Goal: Task Accomplishment & Management: Complete application form

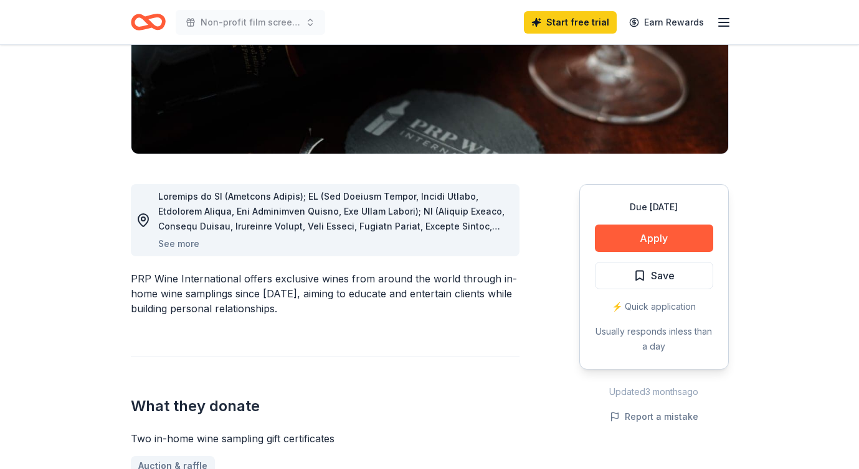
scroll to position [231, 0]
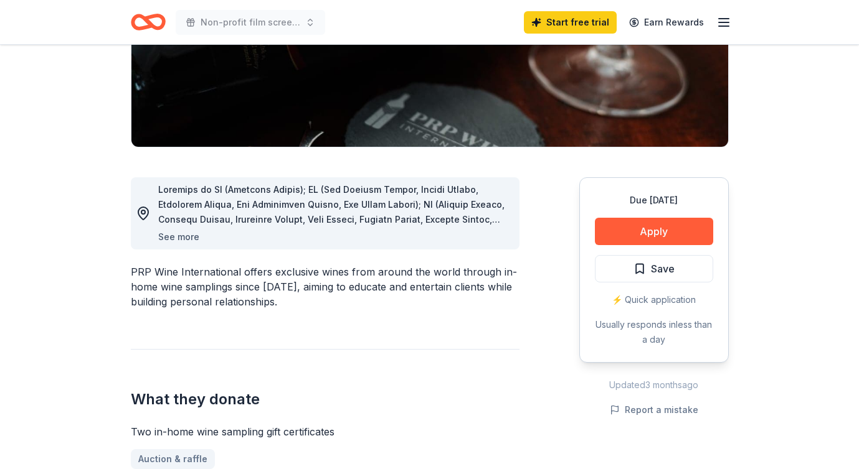
click at [184, 238] on button "See more" at bounding box center [178, 237] width 41 height 15
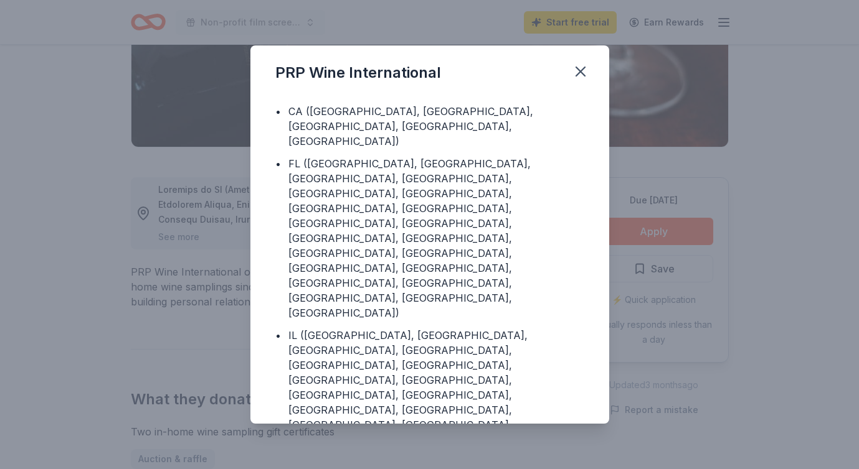
scroll to position [0, 0]
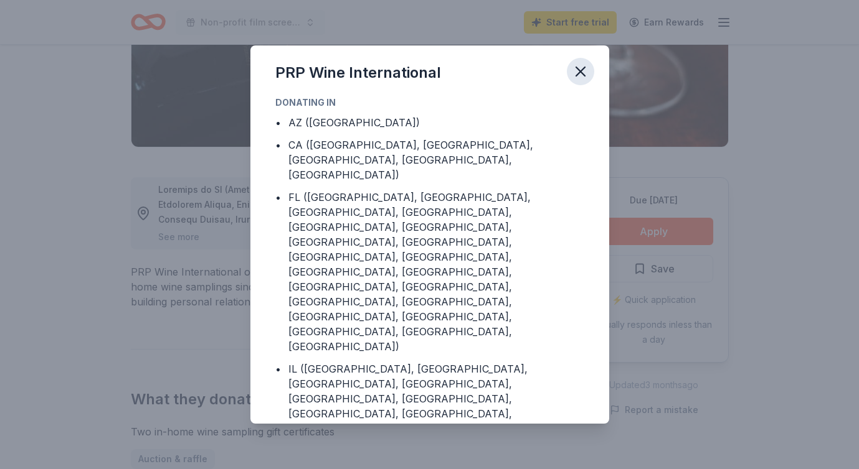
click at [579, 70] on icon "button" at bounding box center [580, 71] width 9 height 9
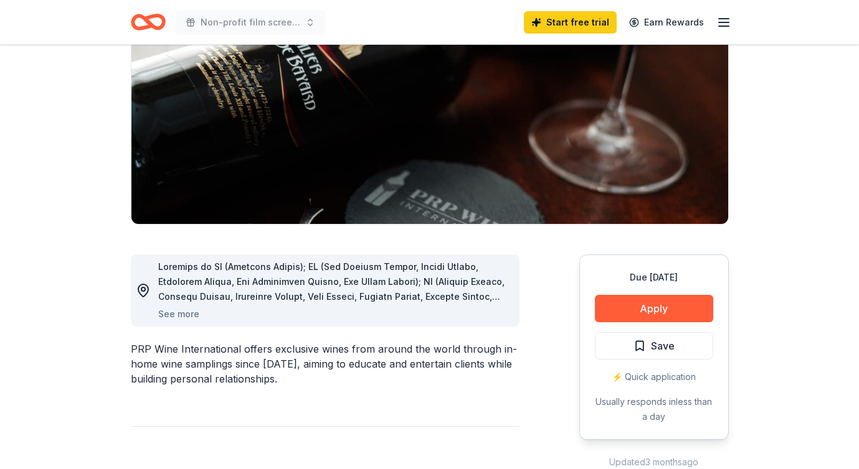
scroll to position [161, 0]
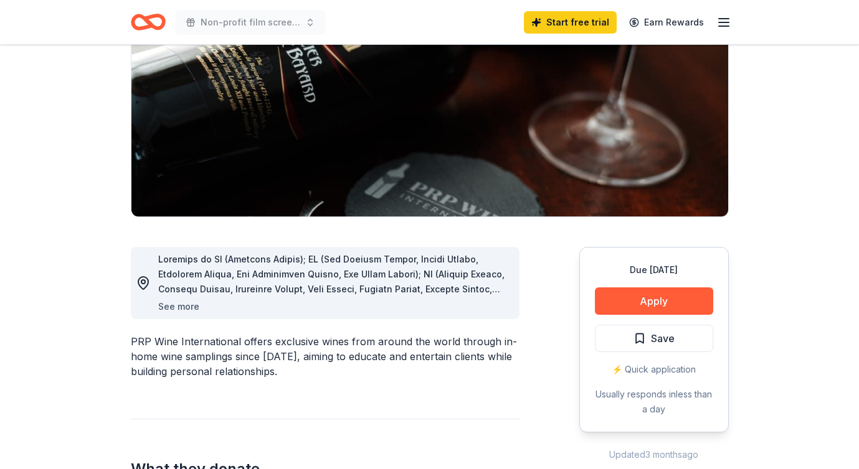
click at [187, 309] on button "See more" at bounding box center [178, 307] width 41 height 15
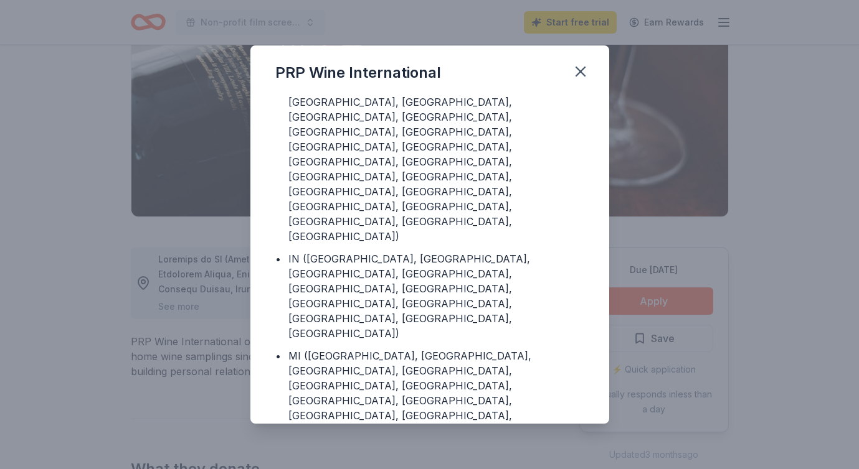
scroll to position [314, 0]
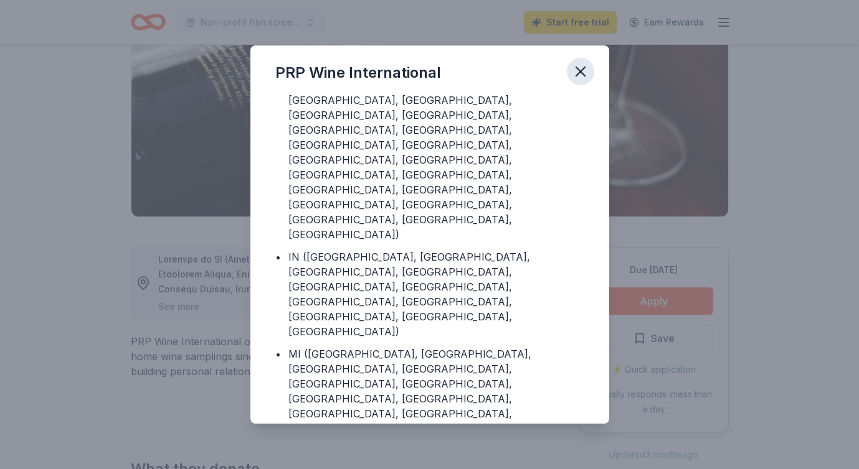
click at [583, 70] on icon "button" at bounding box center [580, 71] width 17 height 17
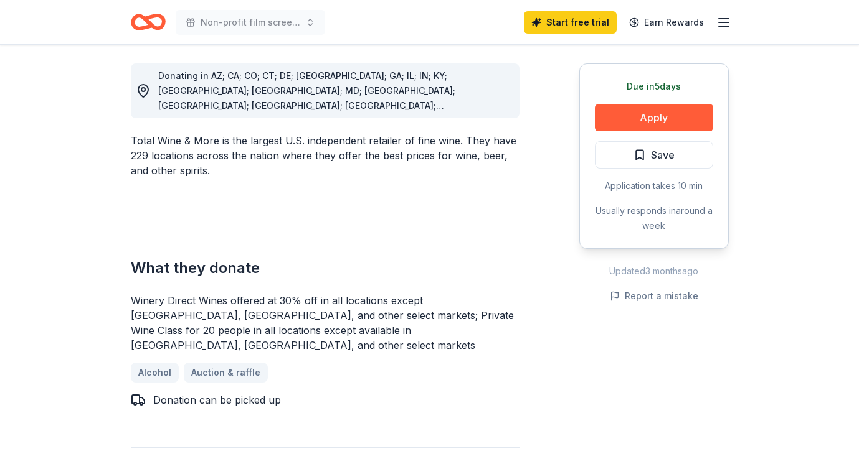
scroll to position [336, 0]
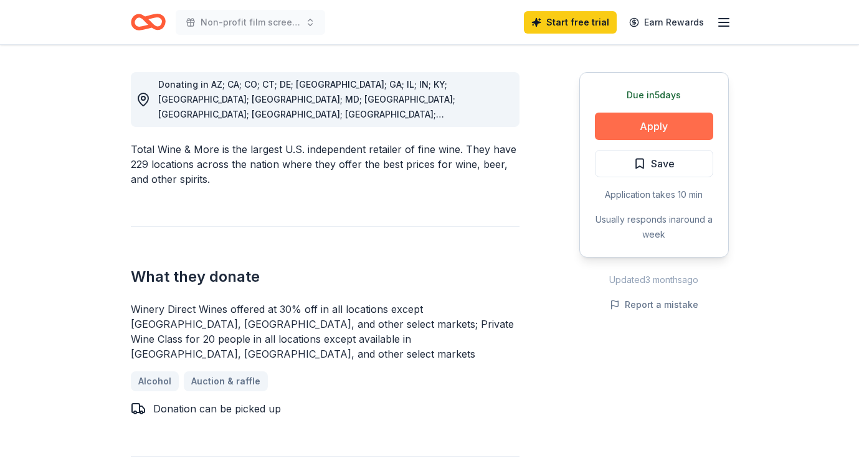
click at [654, 126] on button "Apply" at bounding box center [654, 126] width 118 height 27
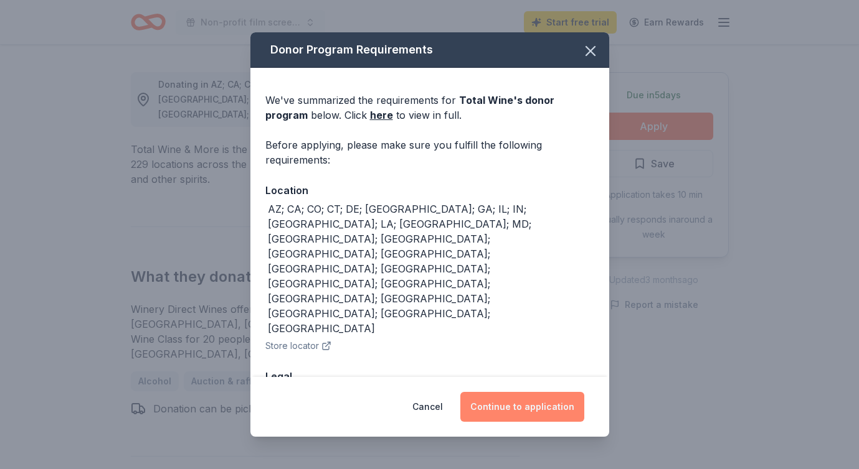
click at [504, 400] on button "Continue to application" at bounding box center [522, 407] width 124 height 30
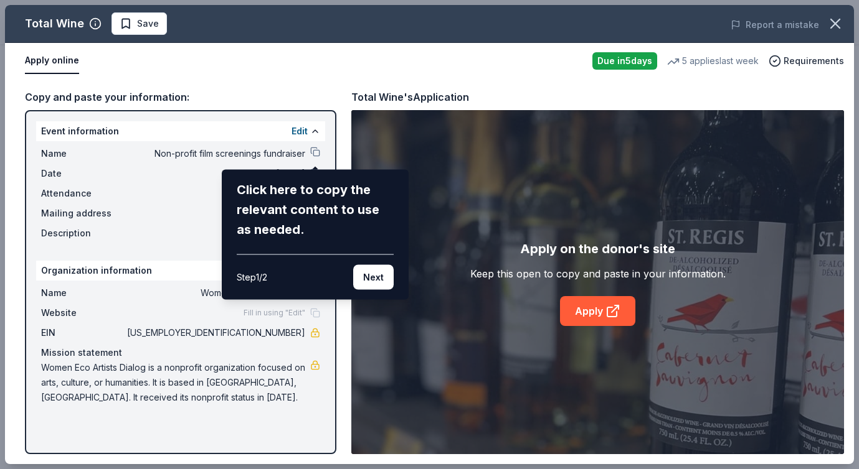
click at [351, 54] on div "Total Wine Save Report a mistake Apply online Due in 5 days 5 applies last week…" at bounding box center [429, 235] width 849 height 460
click at [312, 151] on div "Total Wine Save Report a mistake Apply online Due in 5 days 5 applies last week…" at bounding box center [429, 235] width 849 height 460
click at [311, 149] on div "Total Wine Save Report a mistake Apply online Due in 5 days 5 applies last week…" at bounding box center [429, 235] width 849 height 460
click at [369, 281] on button "Next" at bounding box center [373, 277] width 40 height 25
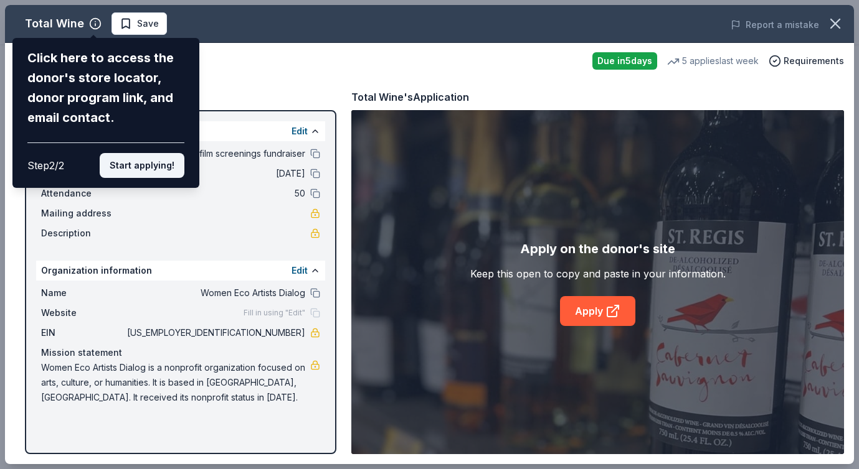
click at [150, 159] on button "Start applying!" at bounding box center [142, 165] width 85 height 25
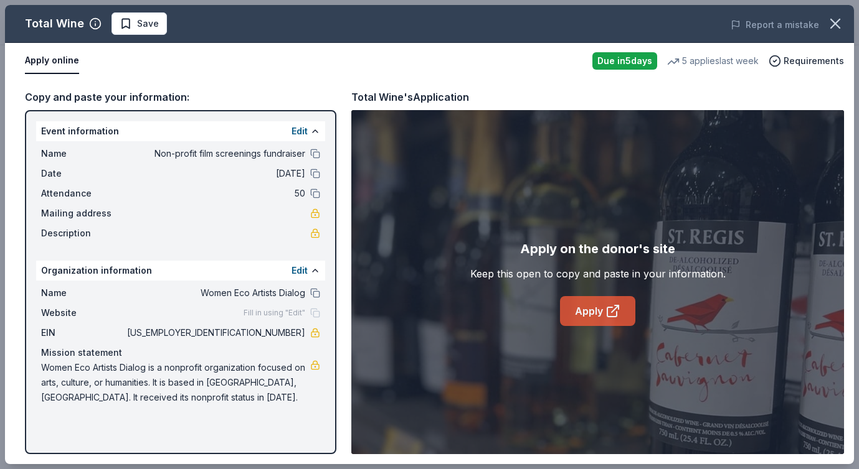
click at [595, 309] on link "Apply" at bounding box center [597, 311] width 75 height 30
click at [554, 85] on div "Copy and paste your information: Event information Edit Name Non-profit film sc…" at bounding box center [429, 271] width 849 height 385
click at [838, 21] on icon "button" at bounding box center [834, 23] width 17 height 17
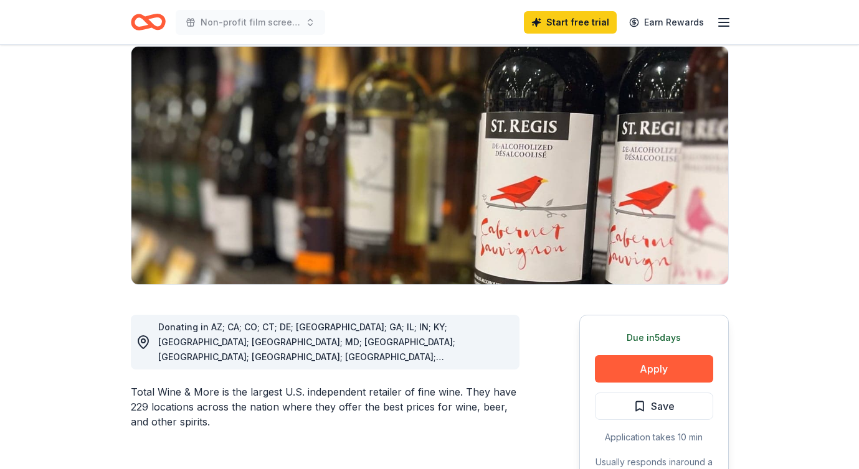
scroll to position [0, 0]
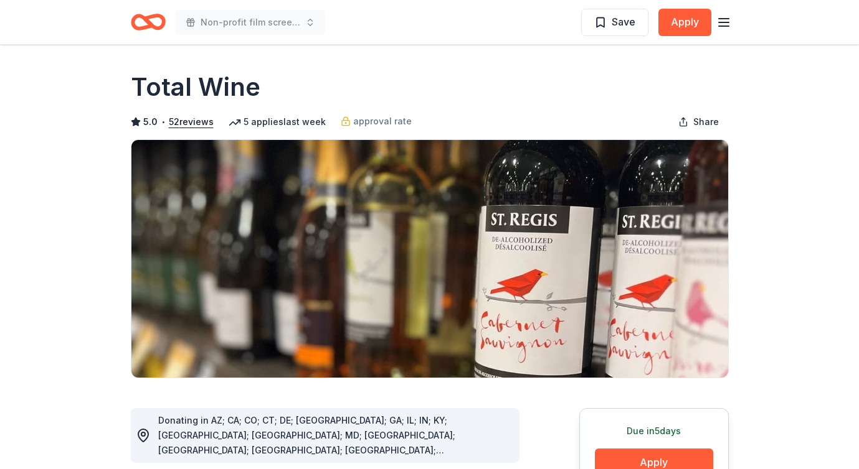
click at [366, 17] on div "Non-profit film screenings fundraiser Save Apply" at bounding box center [430, 21] width 598 height 29
click at [621, 22] on span "Save" at bounding box center [623, 22] width 24 height 16
click at [145, 20] on icon "Home" at bounding box center [153, 22] width 19 height 12
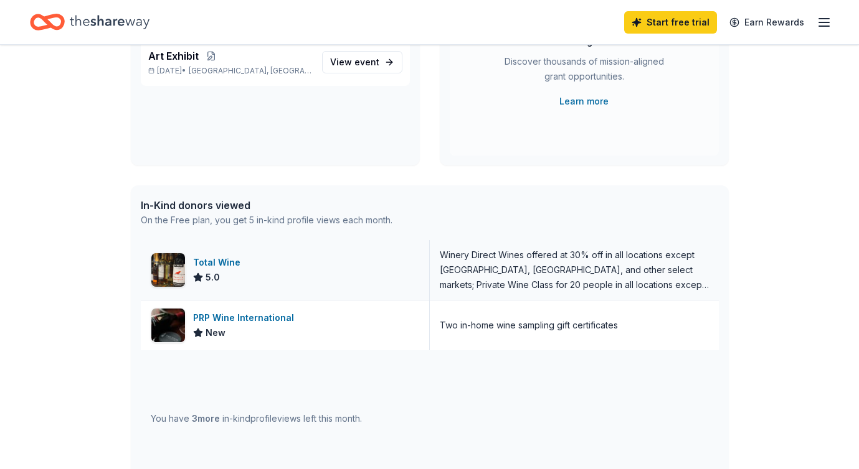
scroll to position [191, 0]
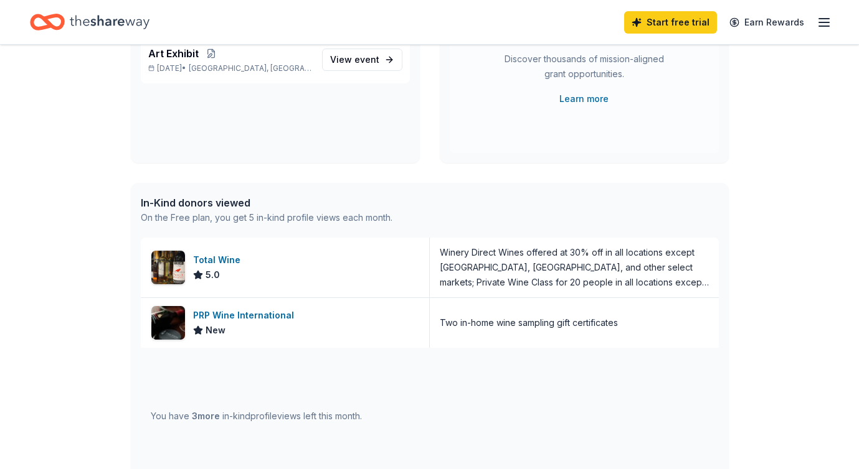
click at [248, 213] on div "On the Free plan, you get 5 in-kind profile views each month." at bounding box center [267, 217] width 252 height 15
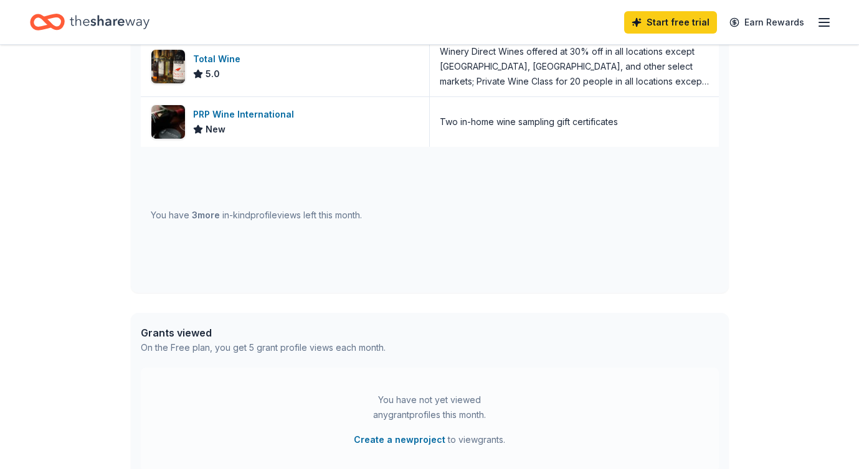
scroll to position [399, 0]
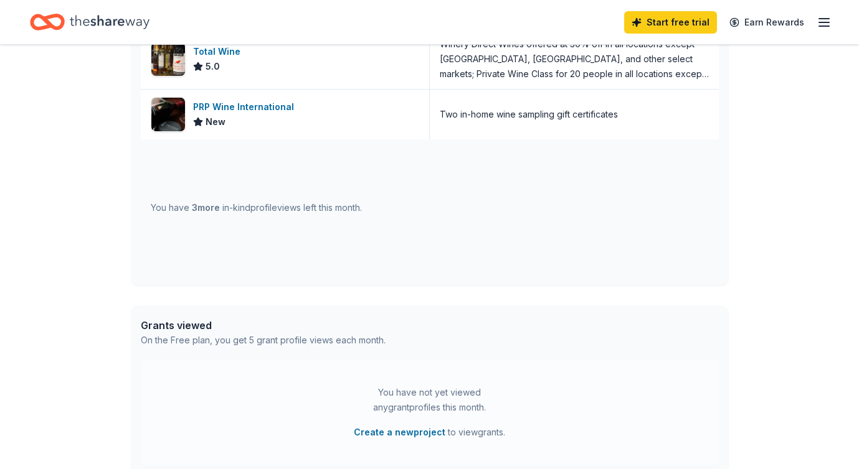
click at [227, 211] on div "You have 3 more in-kind profile views left this month." at bounding box center [256, 208] width 211 height 15
click at [192, 210] on span "3 more" at bounding box center [206, 207] width 28 height 11
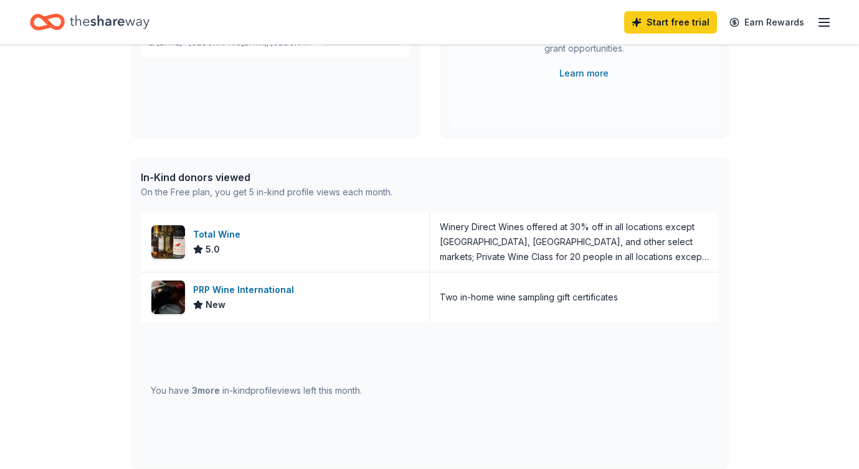
scroll to position [0, 0]
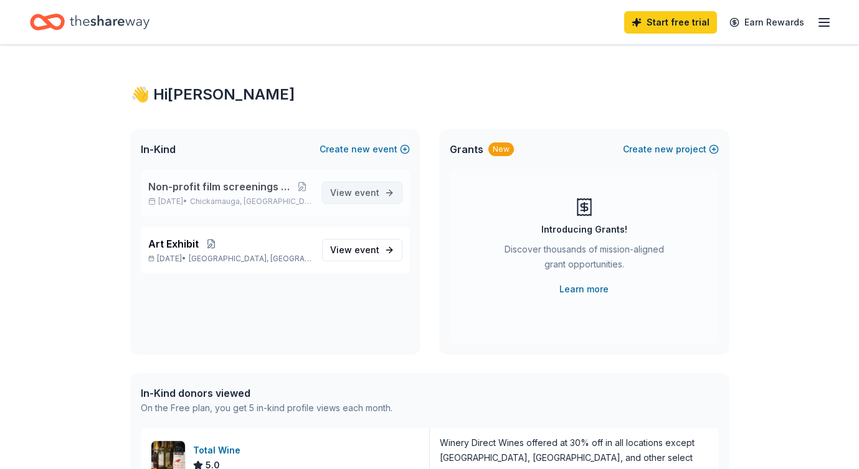
click at [371, 194] on span "event" at bounding box center [366, 192] width 25 height 11
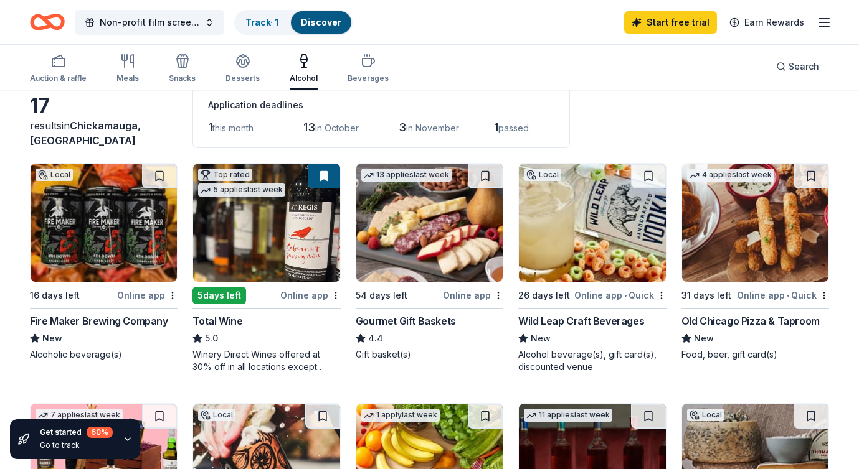
scroll to position [67, 0]
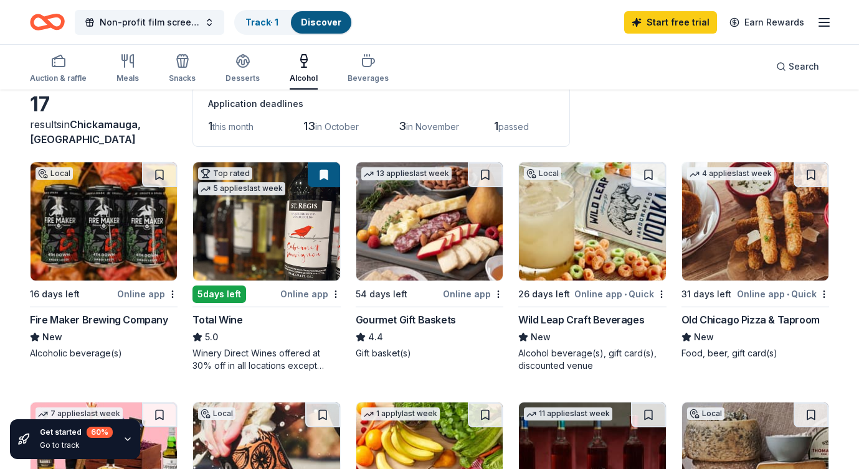
click at [640, 75] on div "Auction & raffle Meals Snacks Desserts Alcohol Beverages Search" at bounding box center [429, 67] width 799 height 46
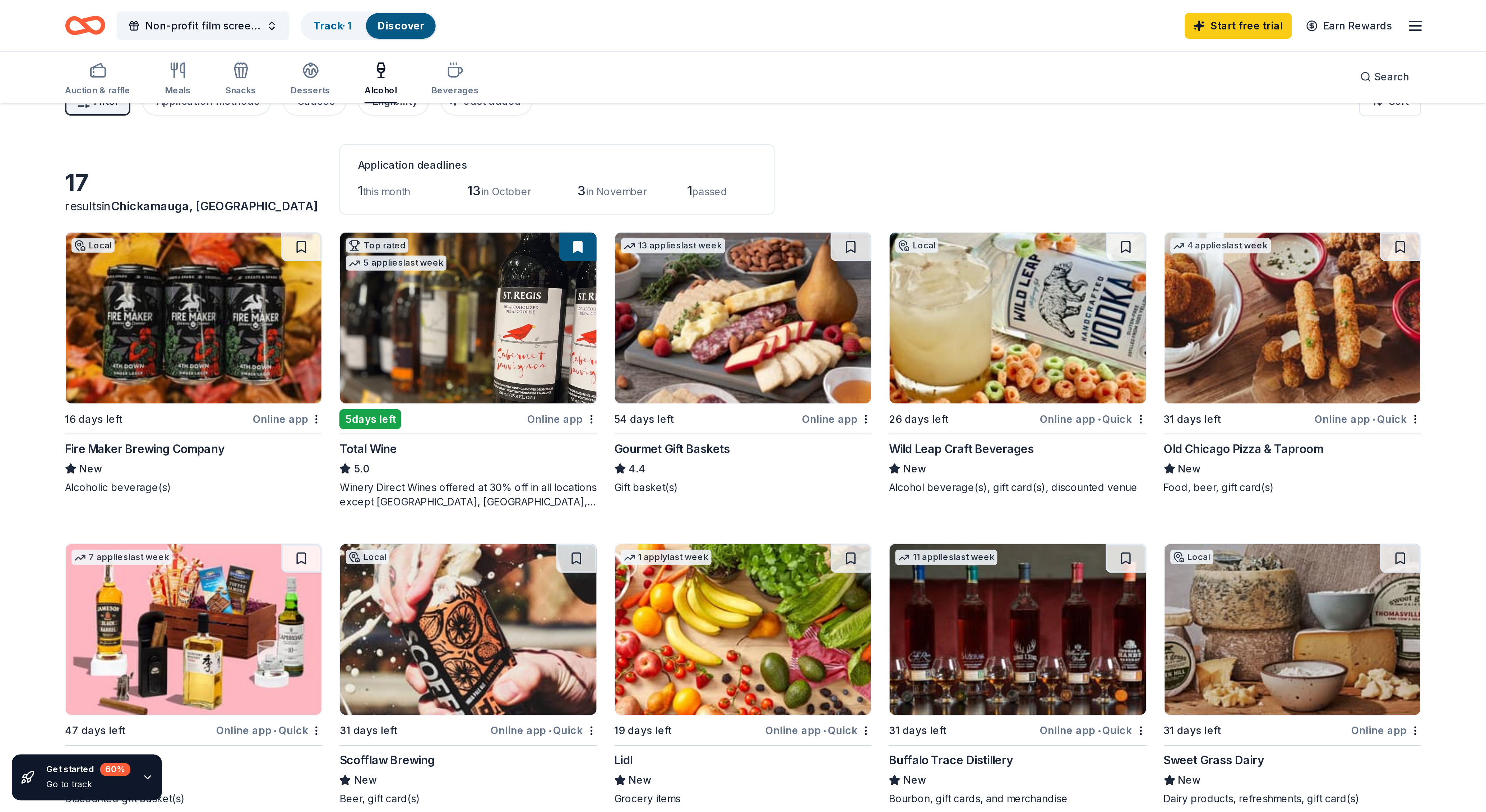
scroll to position [0, 0]
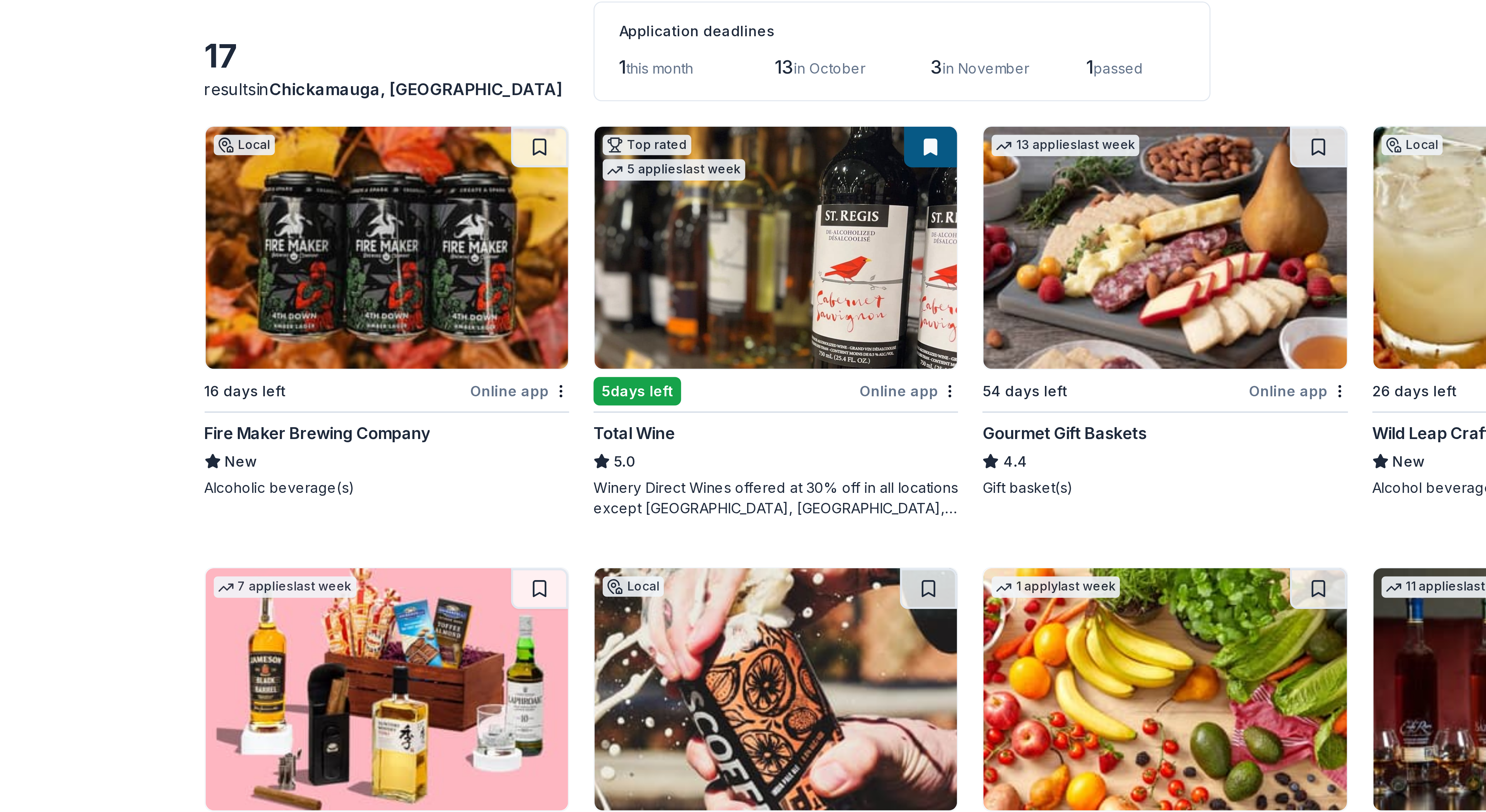
click at [441, 238] on div "Fire Maker Brewing Company" at bounding box center [444, 240] width 80 height 9
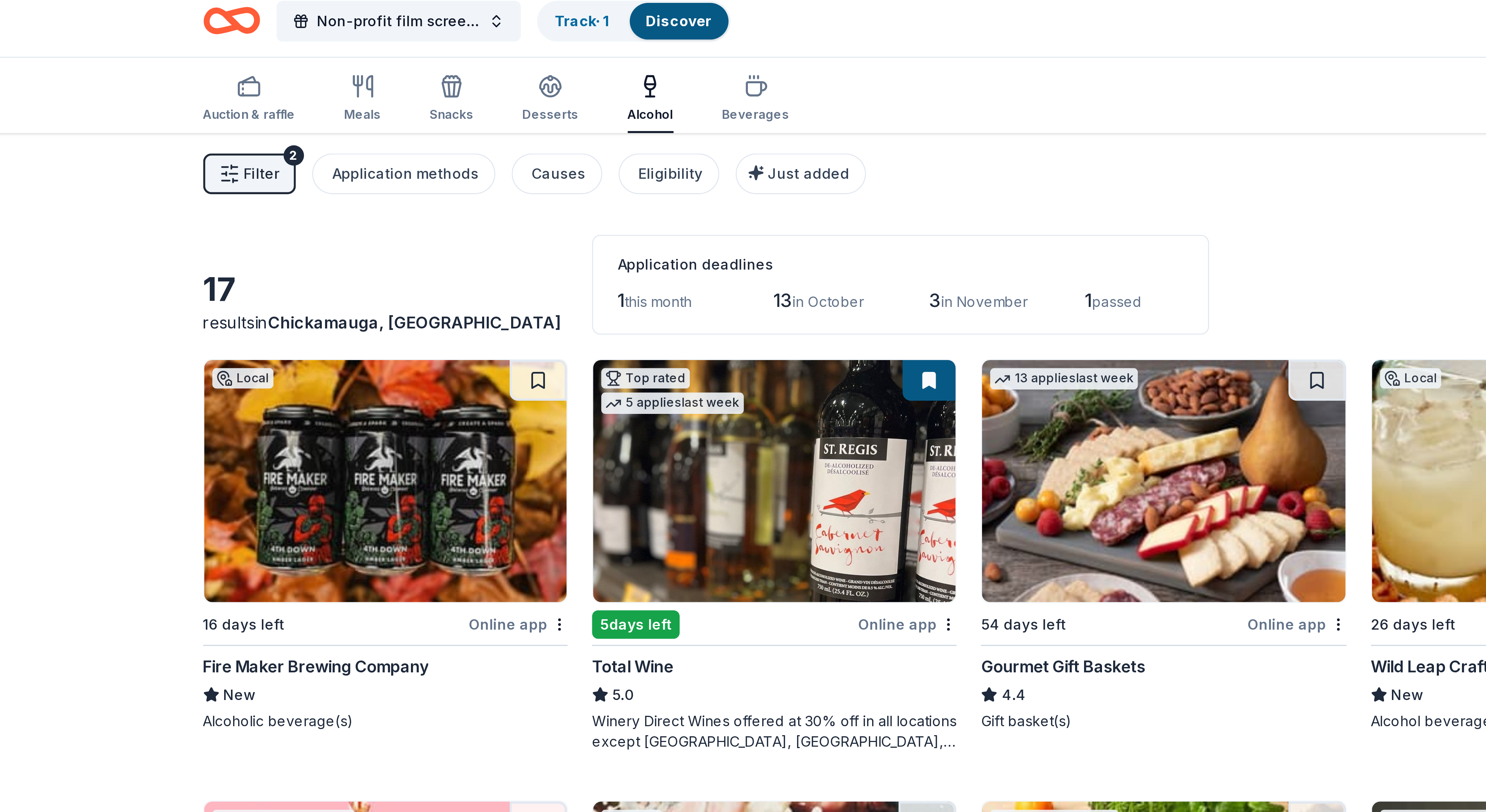
click at [495, 137] on div "Local 16 days left Online app Fire Maker Brewing Company New Alcoholic beverage…" at bounding box center [744, 431] width 678 height 599
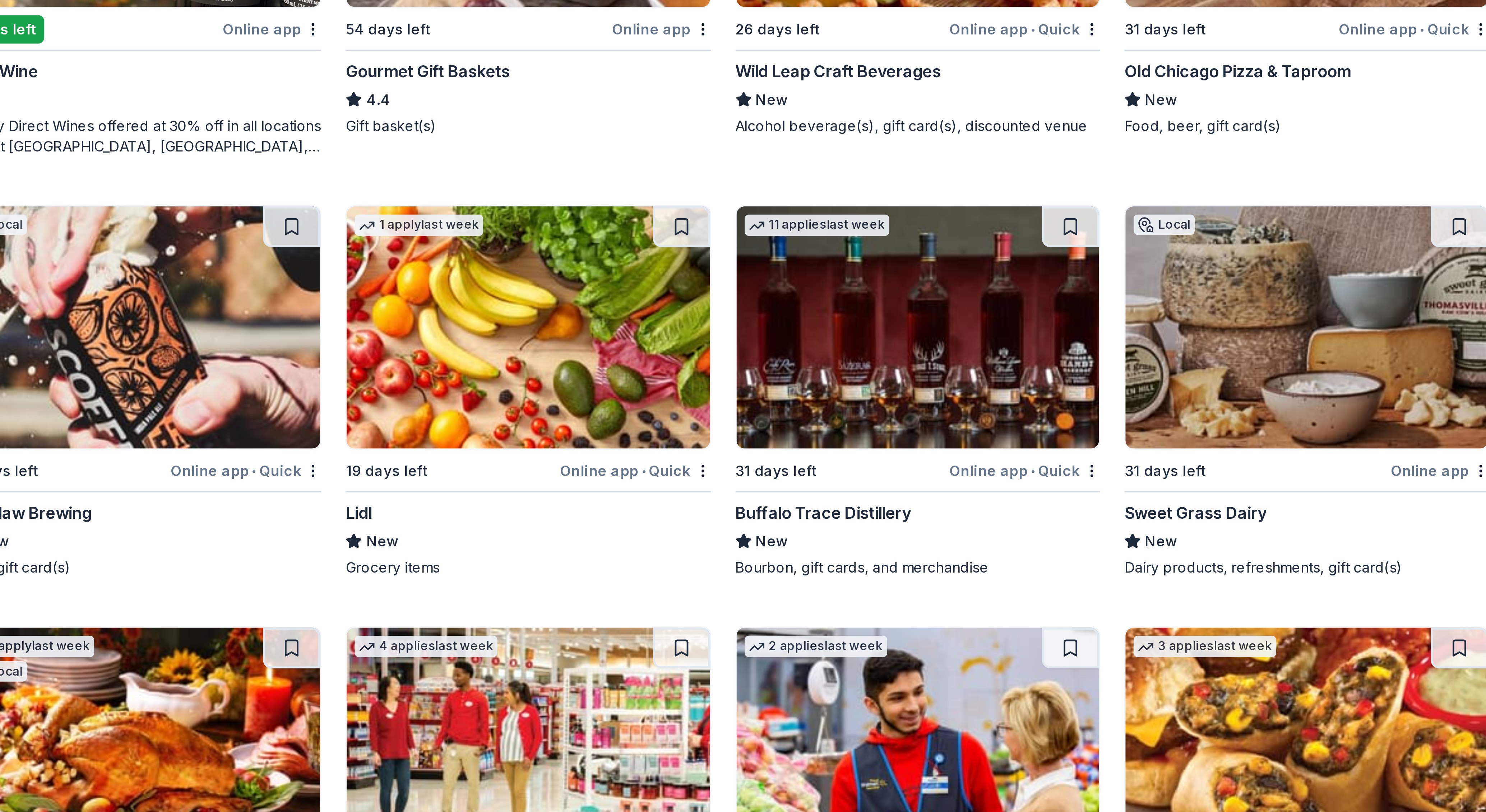
click at [495, 270] on div "Buffalo Trace Distillery" at bounding box center [847, 396] width 62 height 9
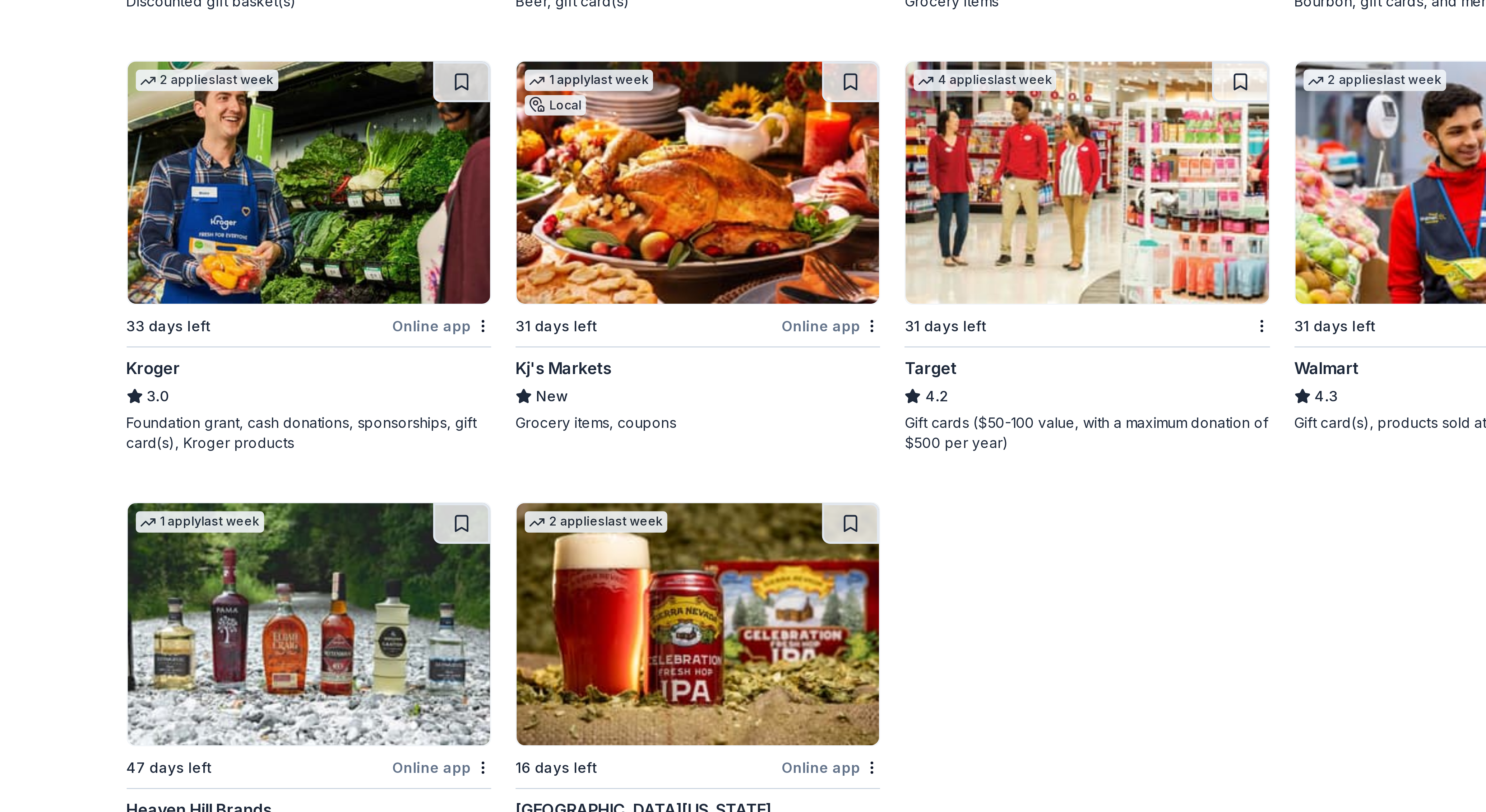
click at [495, 270] on div "Online app" at bounding box center [652, 531] width 35 height 9
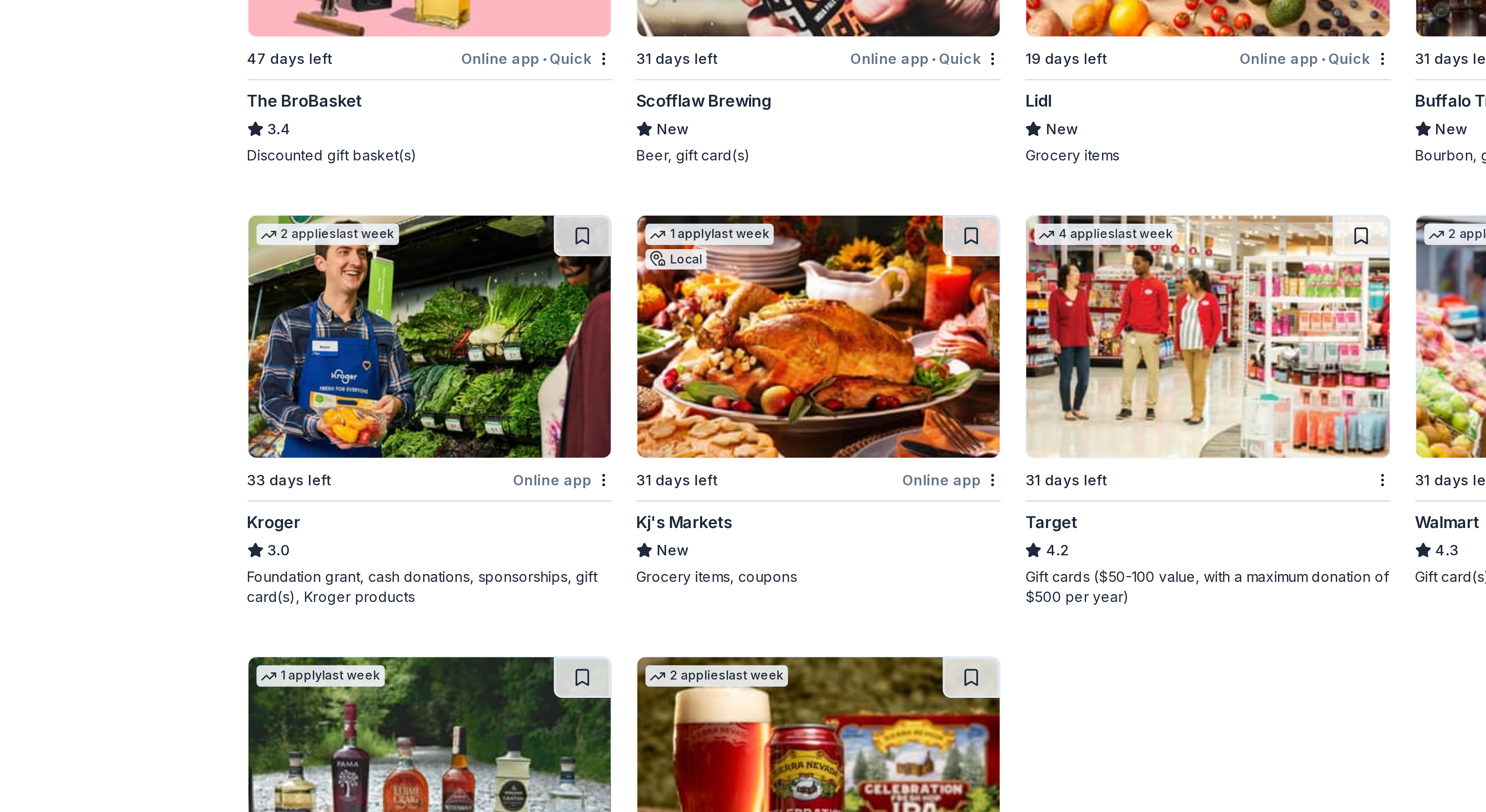
click at [495, 270] on div "Online app" at bounding box center [515, 531] width 35 height 9
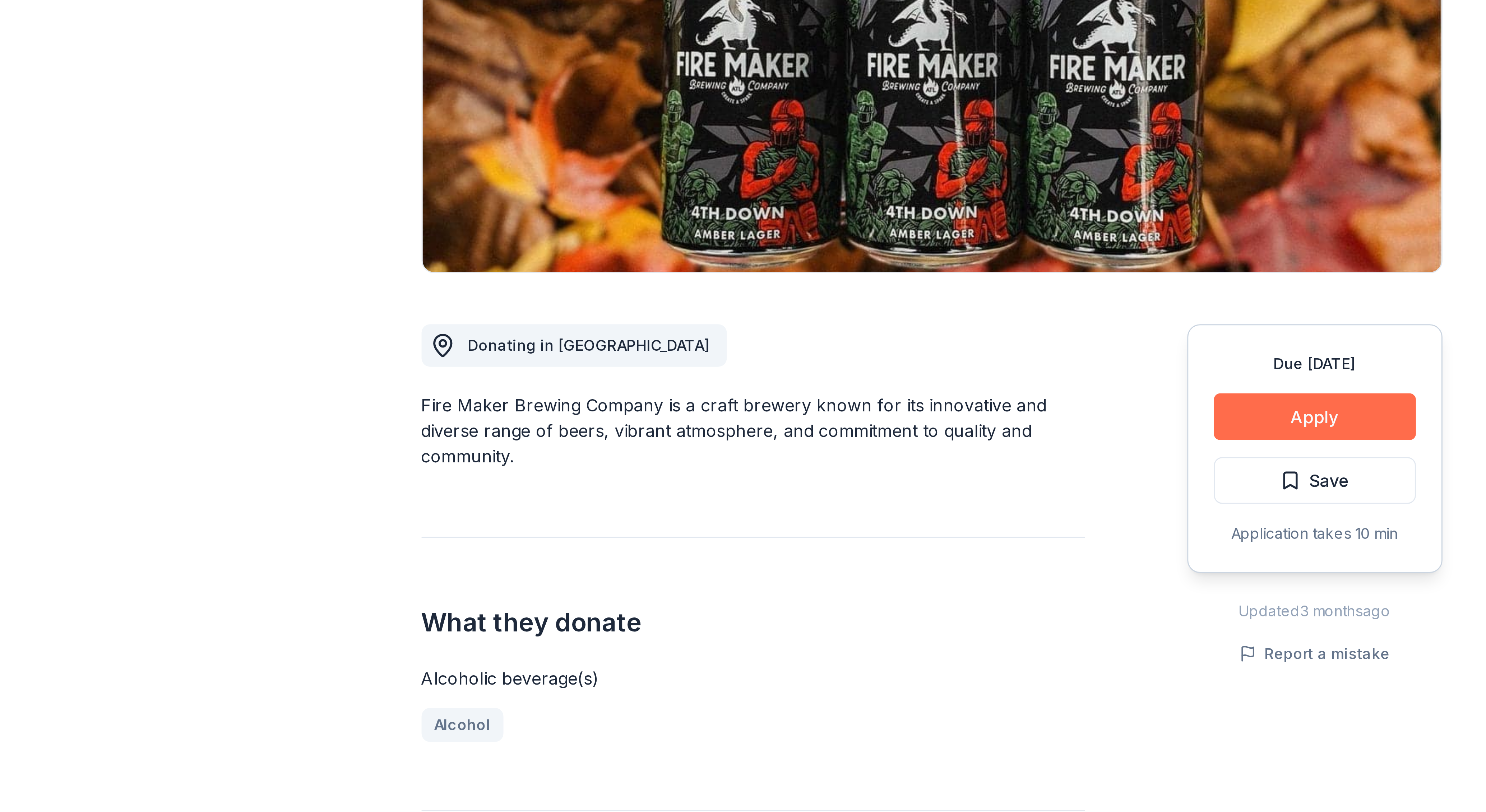
click at [879, 269] on button "Apply" at bounding box center [872, 266] width 68 height 16
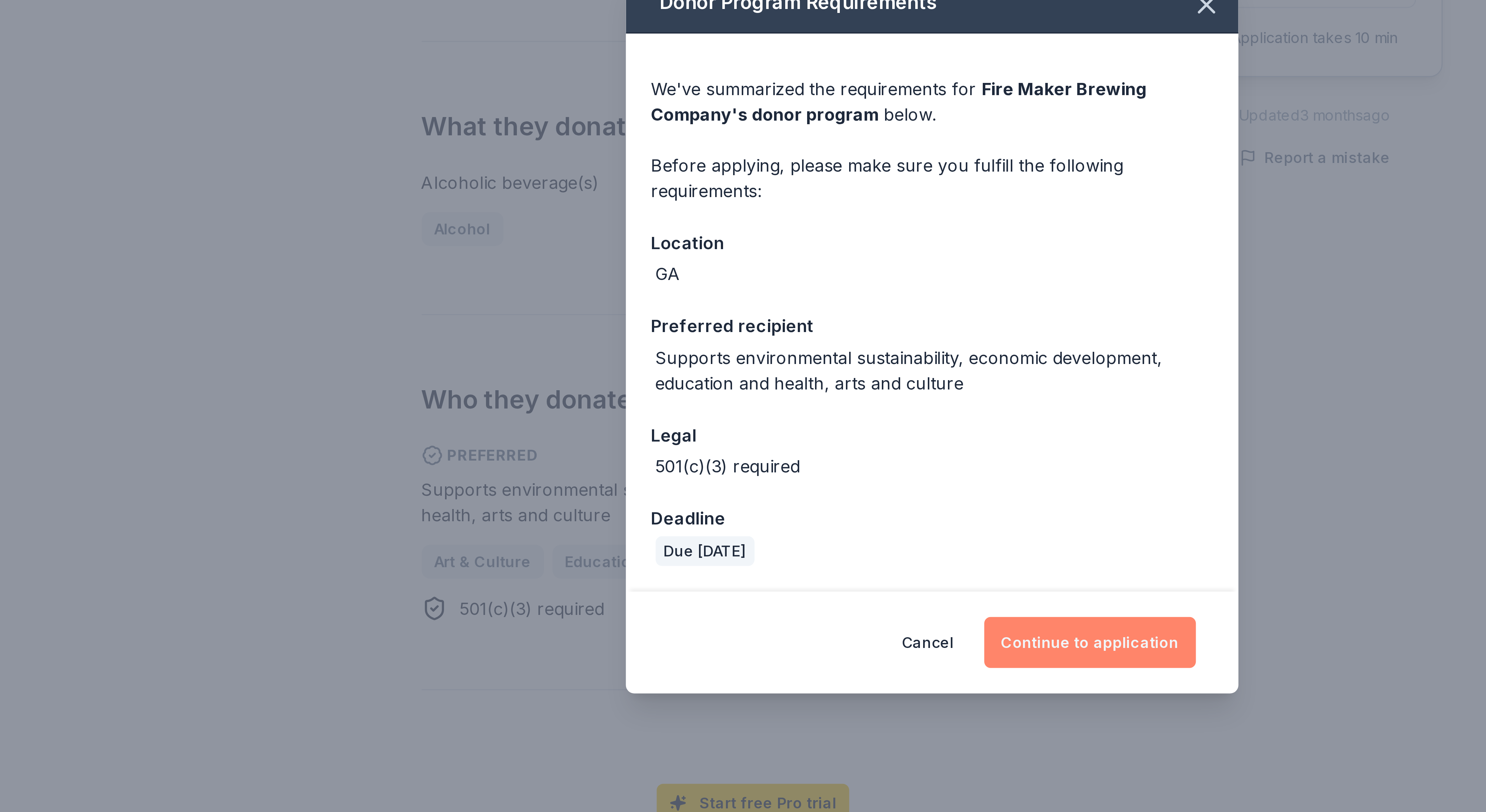
click at [788, 511] on button "Continue to application" at bounding box center [797, 510] width 72 height 17
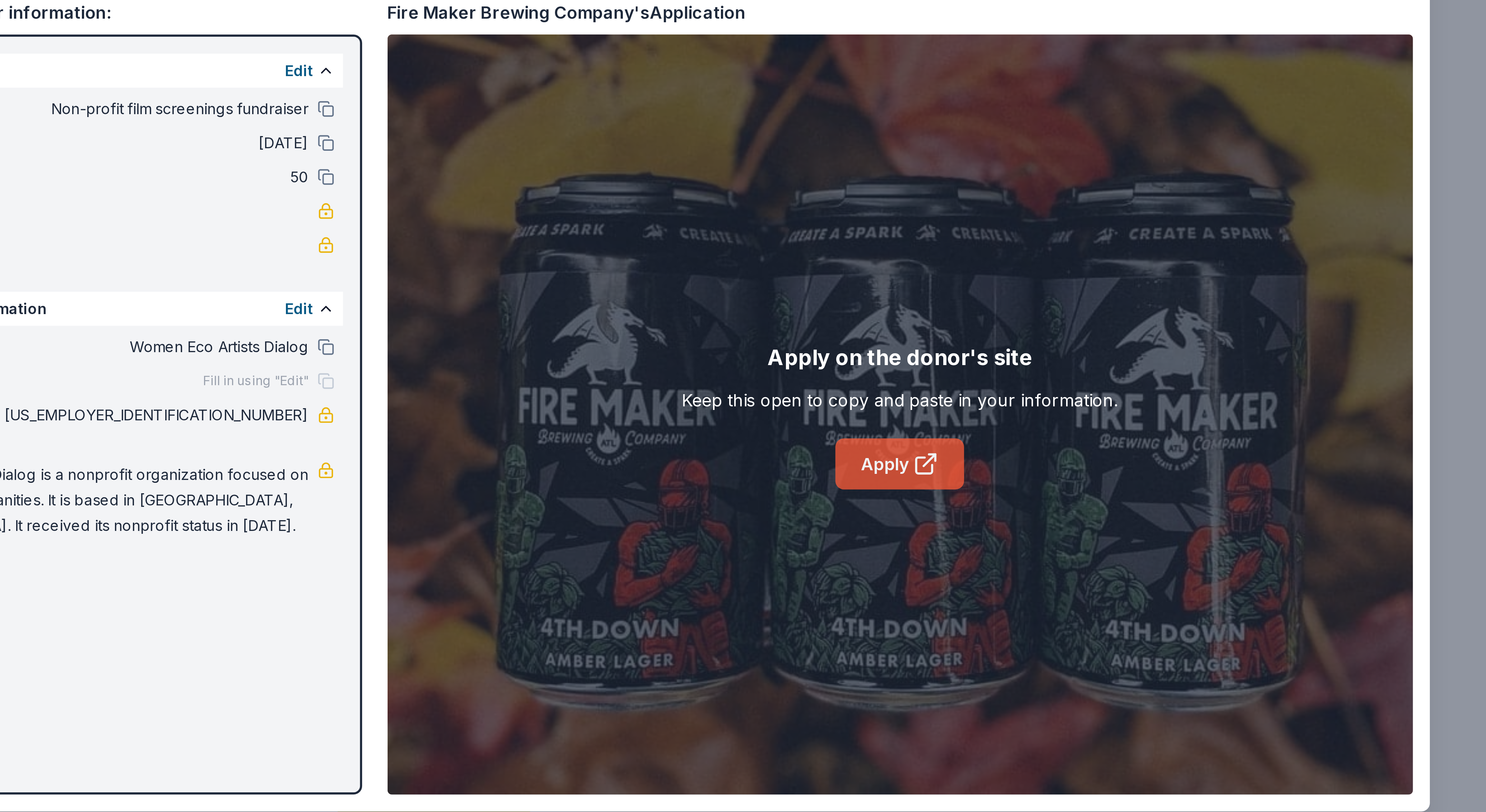
click at [837, 452] on link "Apply" at bounding box center [839, 450] width 43 height 17
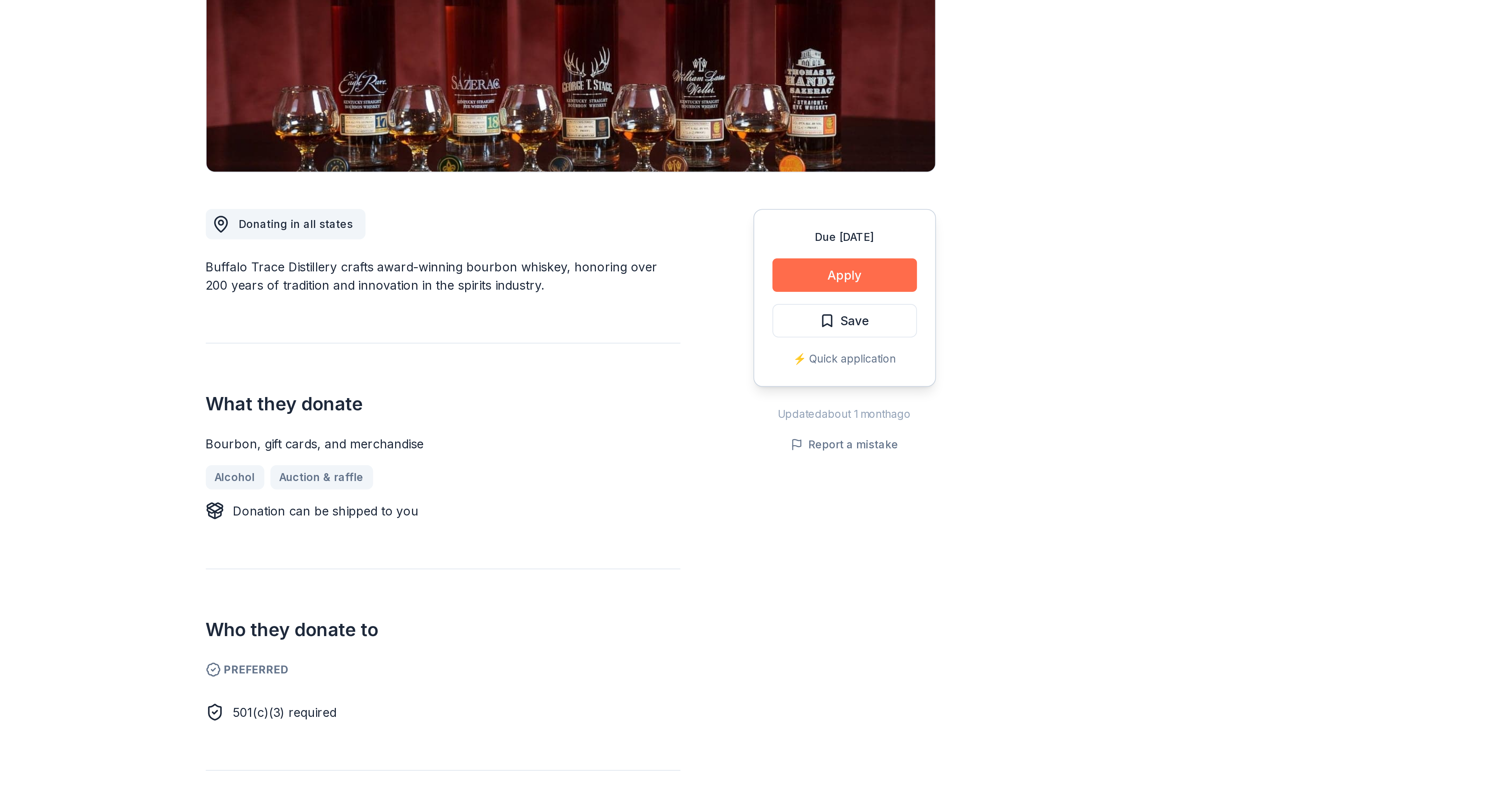
click at [879, 267] on button "Apply" at bounding box center [872, 266] width 68 height 16
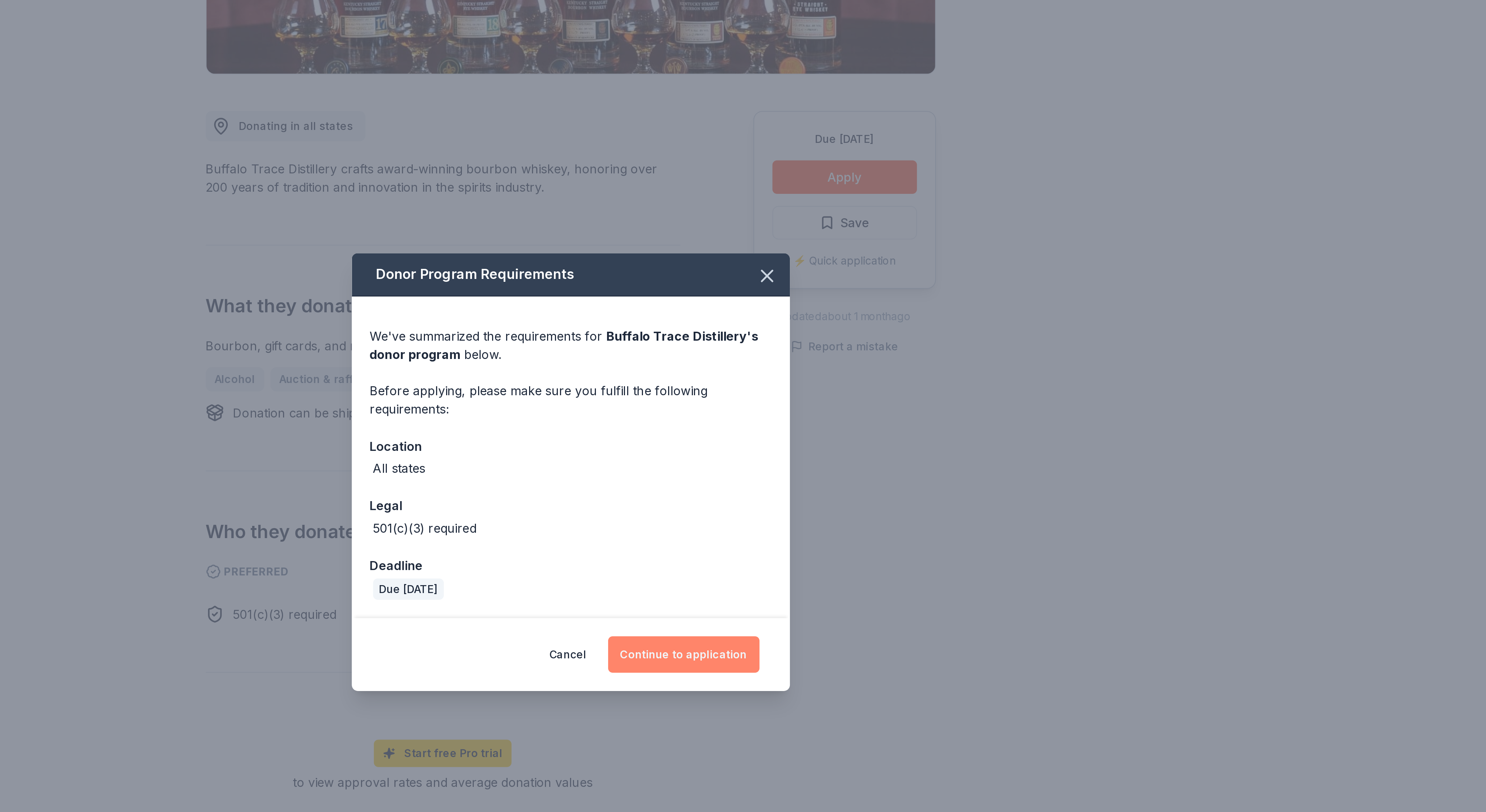
click at [794, 490] on button "Continue to application" at bounding box center [797, 493] width 72 height 17
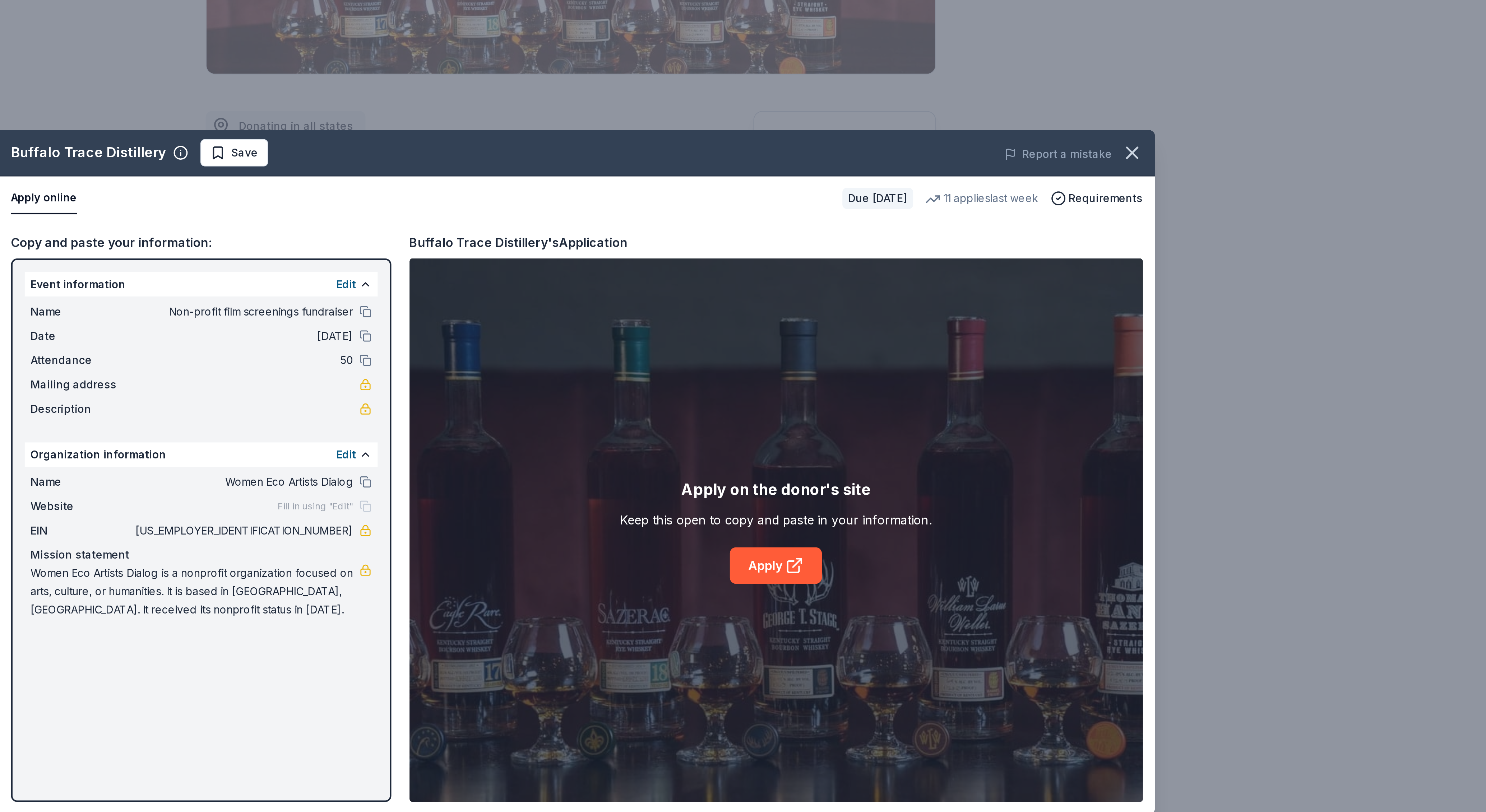
click at [804, 246] on div "Report a mistake" at bounding box center [911, 256] width 215 height 20
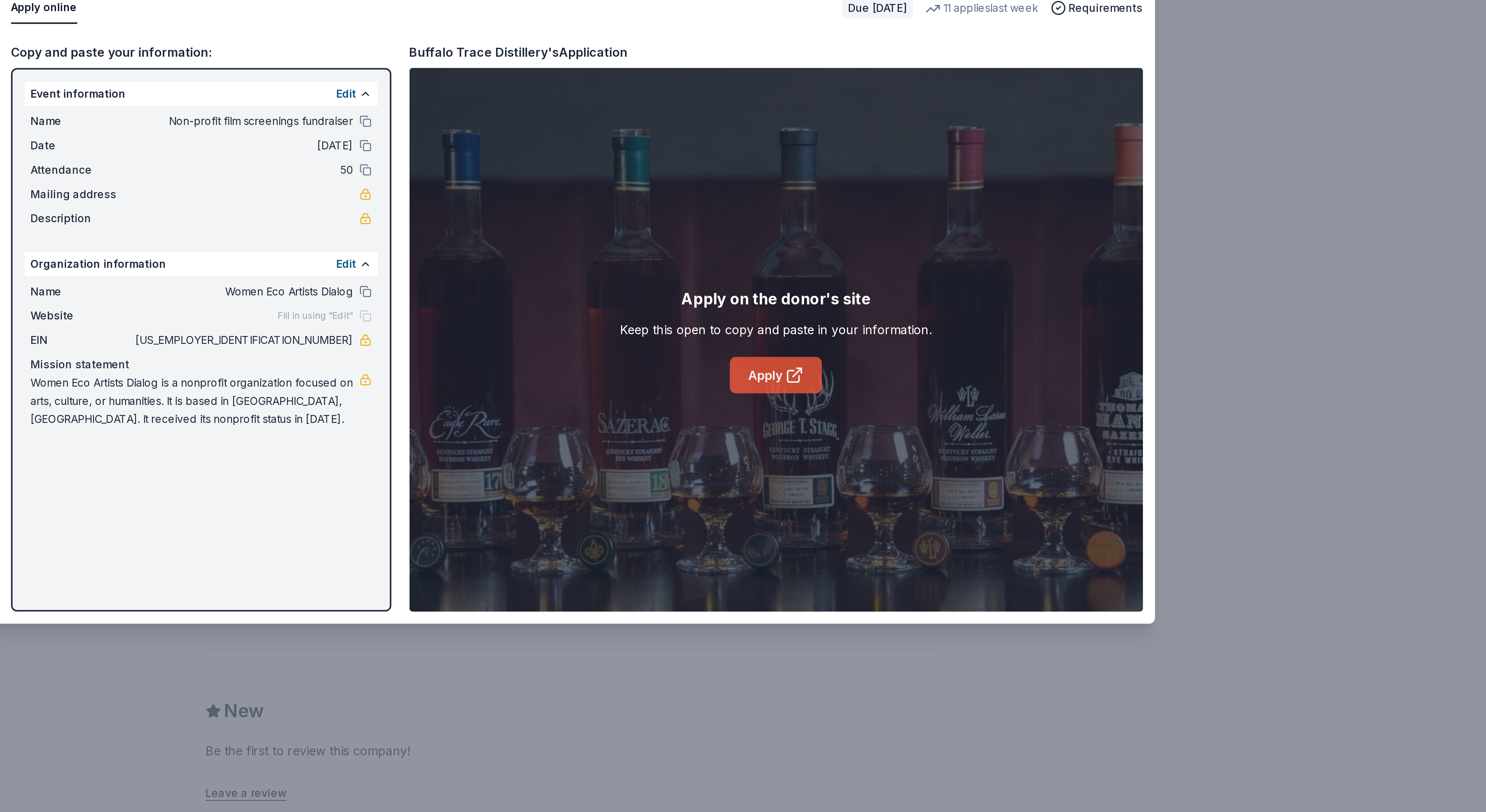
click at [836, 450] on link "Apply" at bounding box center [839, 450] width 43 height 17
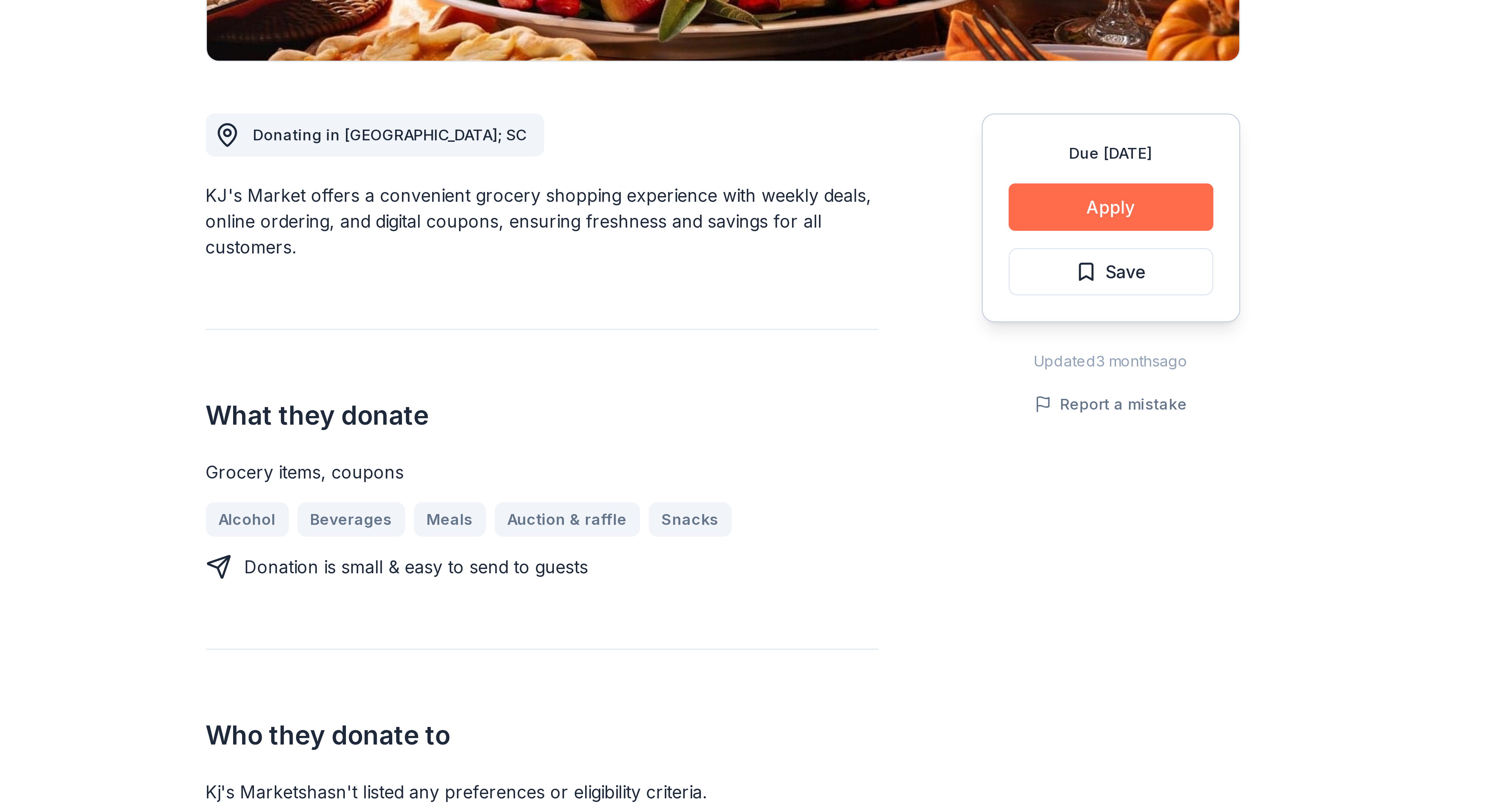
click at [883, 268] on button "Apply" at bounding box center [872, 266] width 68 height 16
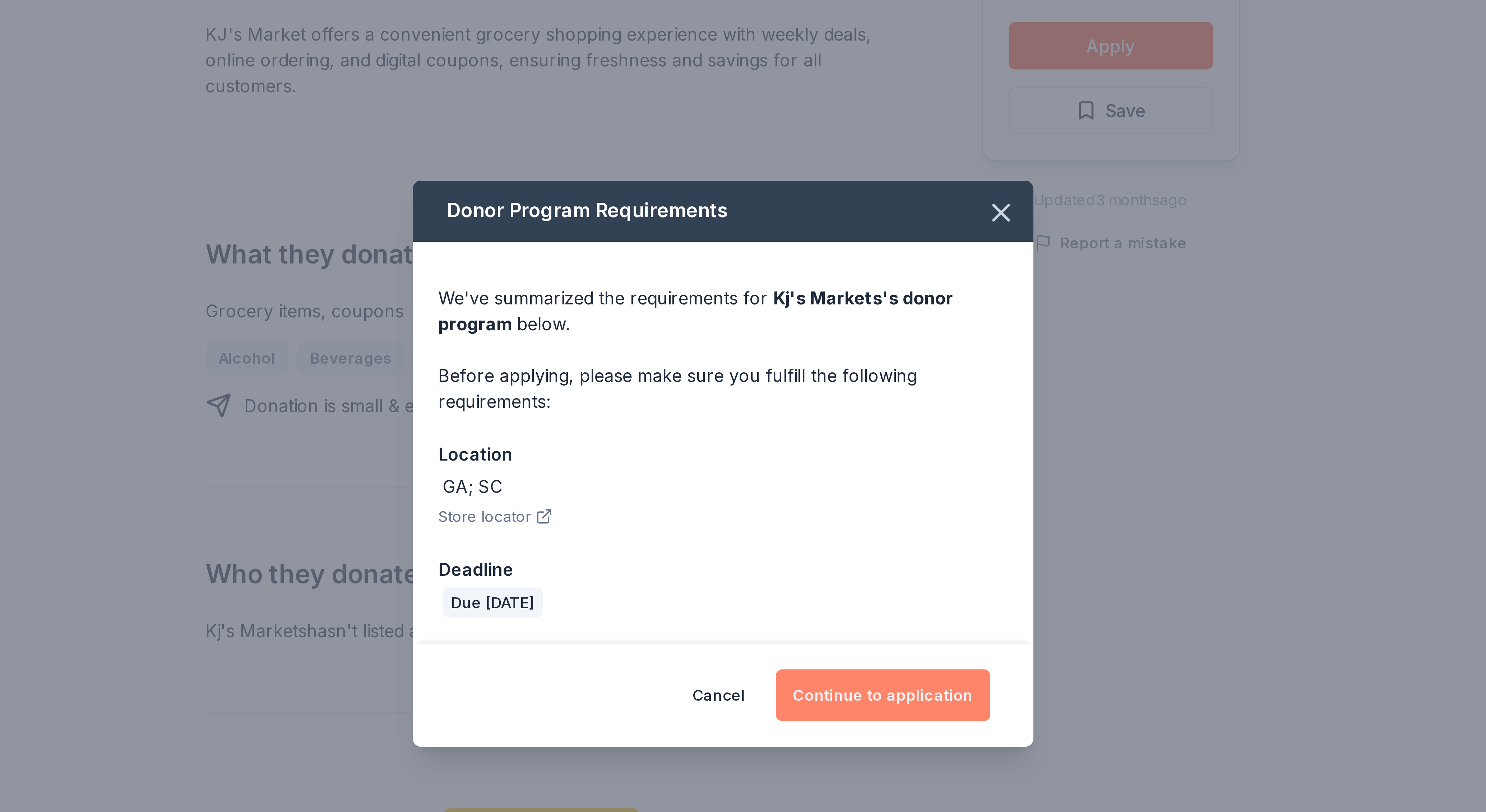
click at [785, 482] on button "Continue to application" at bounding box center [797, 483] width 72 height 17
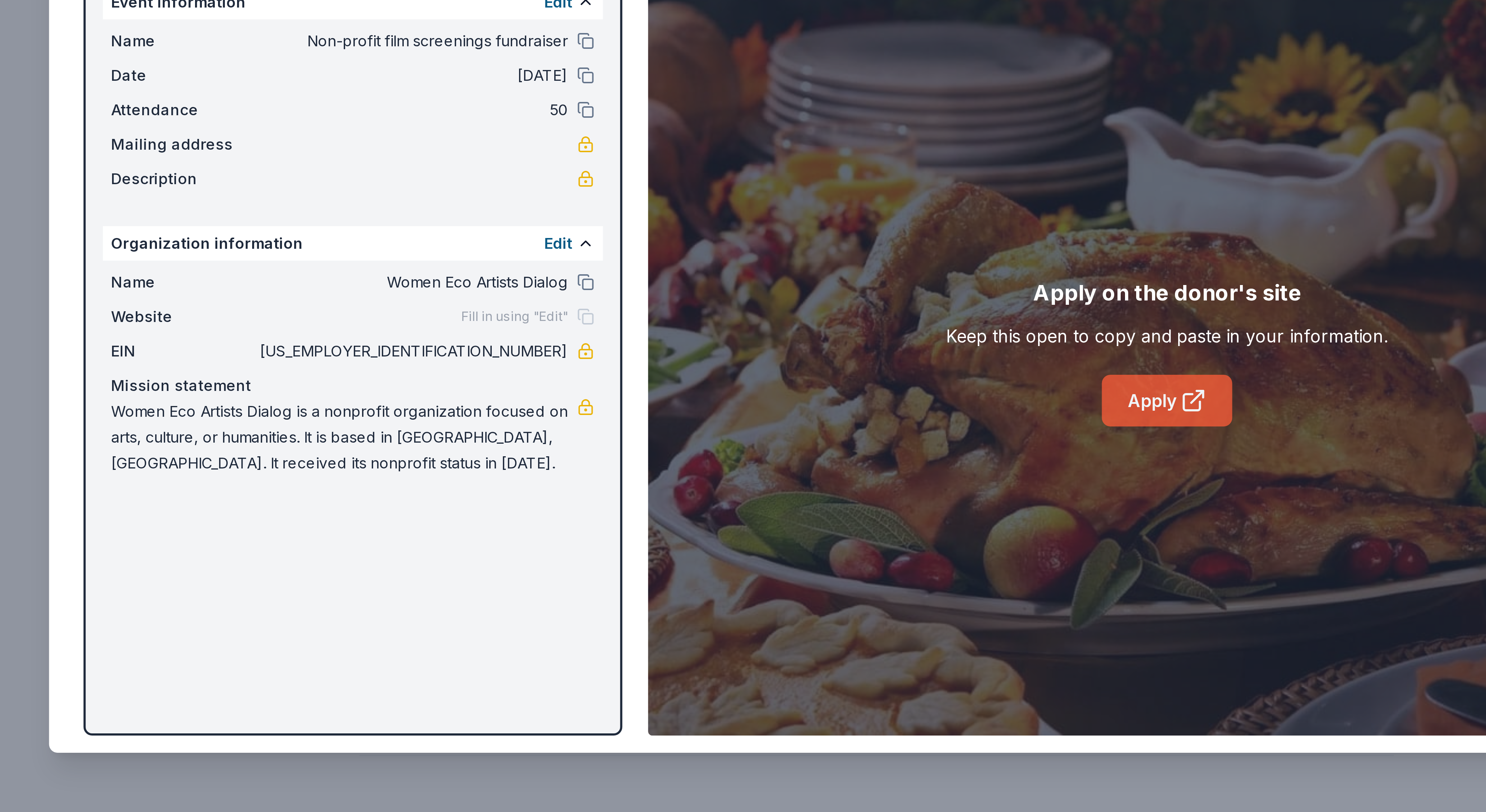
click at [838, 446] on link "Apply" at bounding box center [839, 450] width 43 height 17
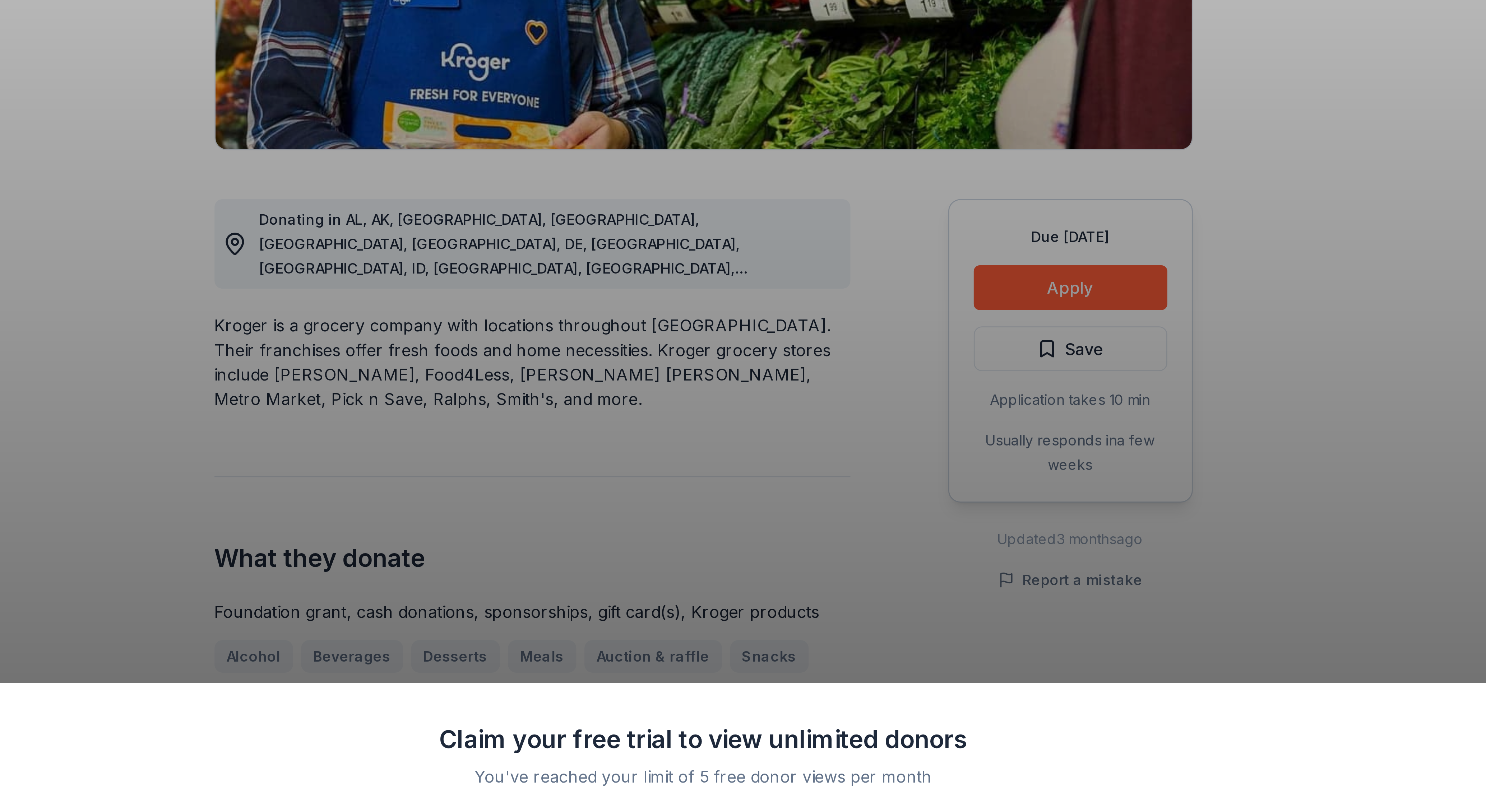
click at [873, 267] on div "Claim your free trial to view unlimited donors You've reached your limit of 5 f…" at bounding box center [743, 406] width 1486 height 812
click at [872, 265] on div "Claim your free trial to view unlimited donors You've reached your limit of 5 f…" at bounding box center [743, 406] width 1486 height 812
click at [973, 229] on div "Claim your free trial to view unlimited donors You've reached your limit of 5 f…" at bounding box center [743, 406] width 1486 height 812
